Goal: Obtain resource: Obtain resource

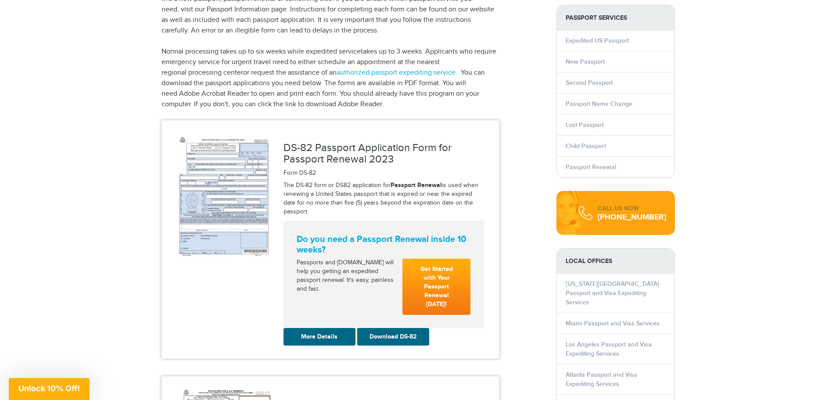
click at [208, 187] on img at bounding box center [223, 194] width 93 height 123
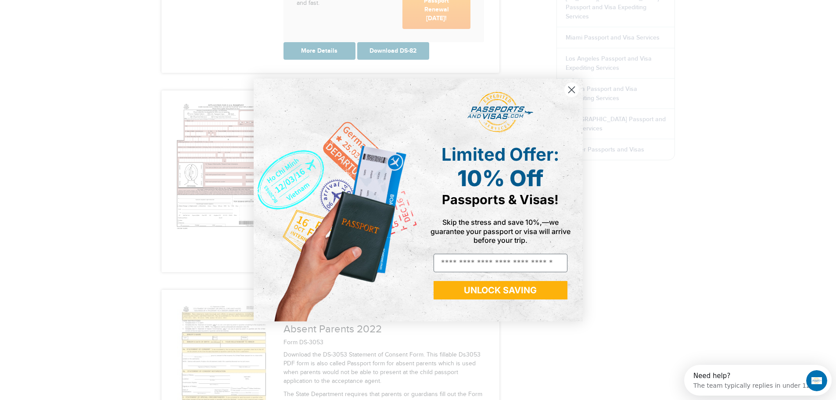
click at [569, 88] on circle "Close dialog" at bounding box center [571, 89] width 14 height 14
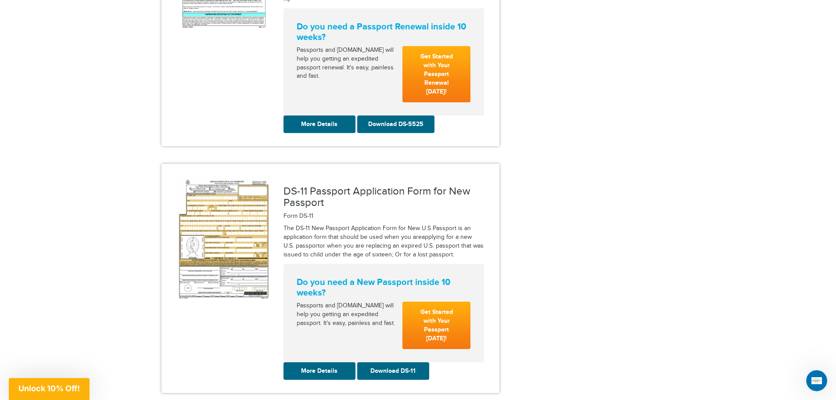
scroll to position [1016, 0]
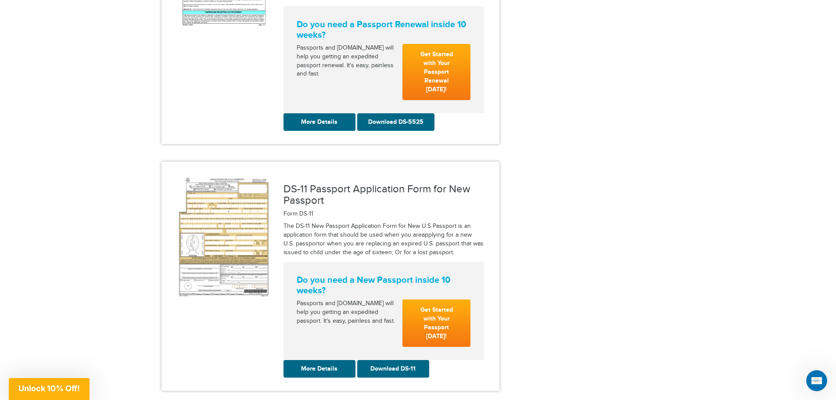
click at [225, 188] on img at bounding box center [223, 236] width 93 height 122
